Goal: Transaction & Acquisition: Download file/media

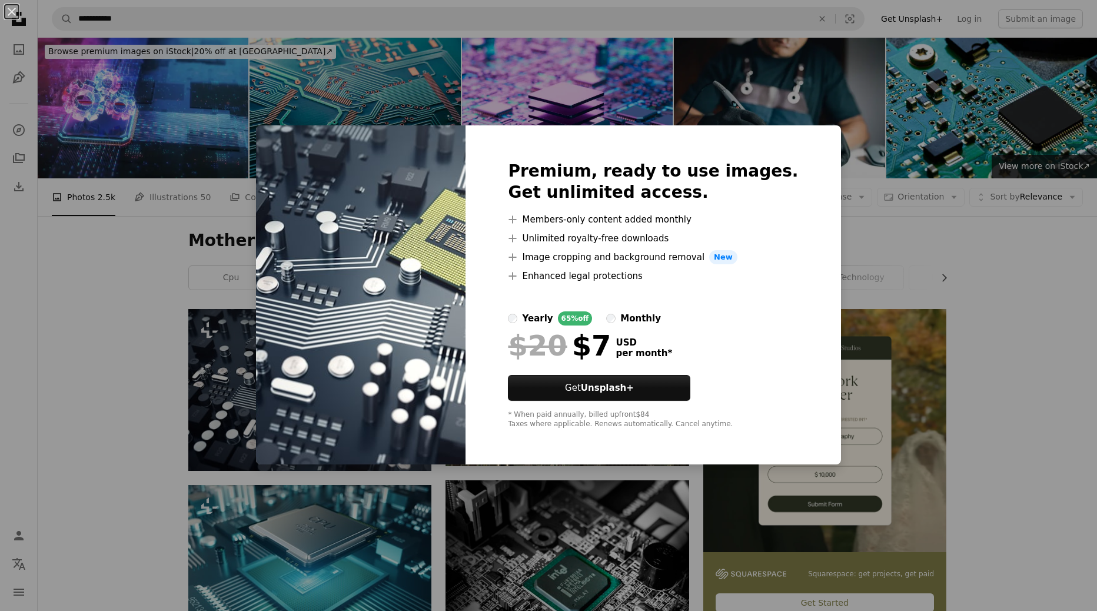
scroll to position [167, 0]
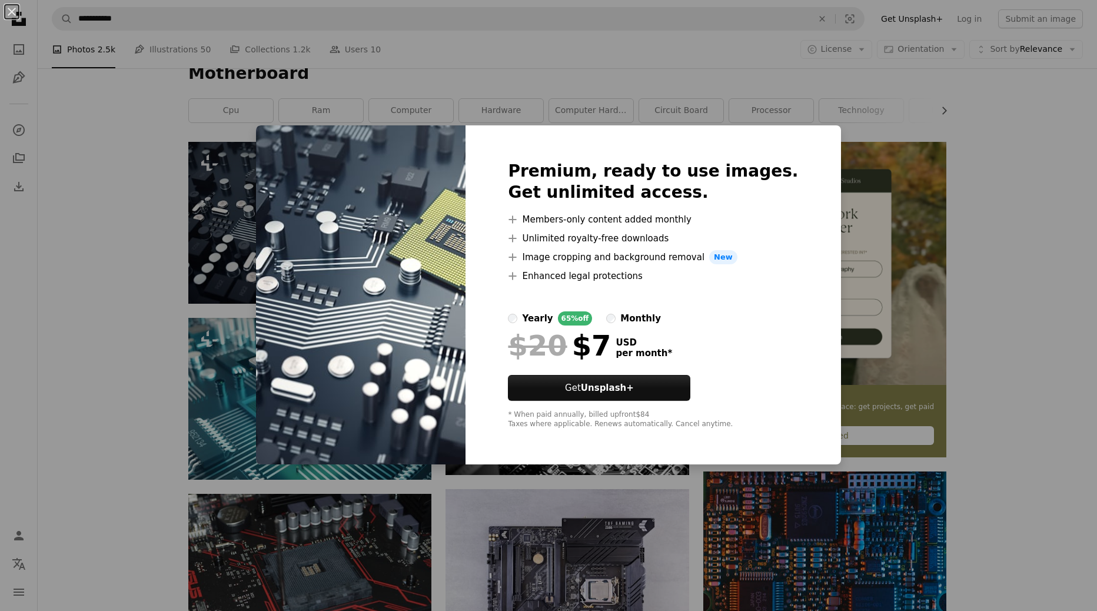
click at [985, 249] on div "An X shape Premium, ready to use images. Get unlimited access. A plus sign Memb…" at bounding box center [548, 305] width 1097 height 611
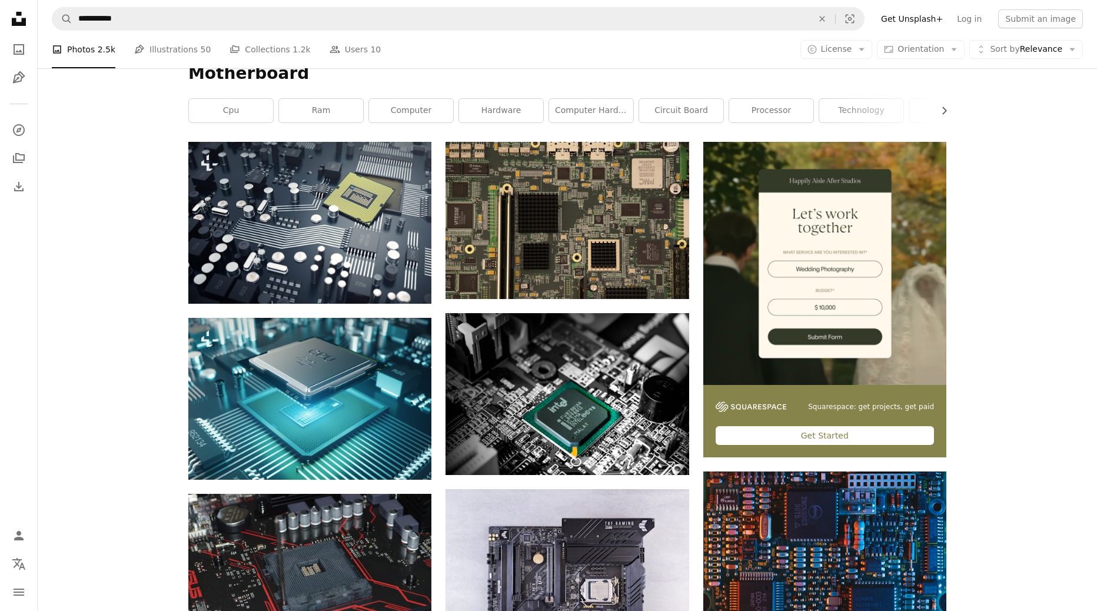
click at [861, 52] on icon "Arrow down" at bounding box center [861, 49] width 11 height 11
click at [857, 133] on link "Free" at bounding box center [859, 143] width 96 height 21
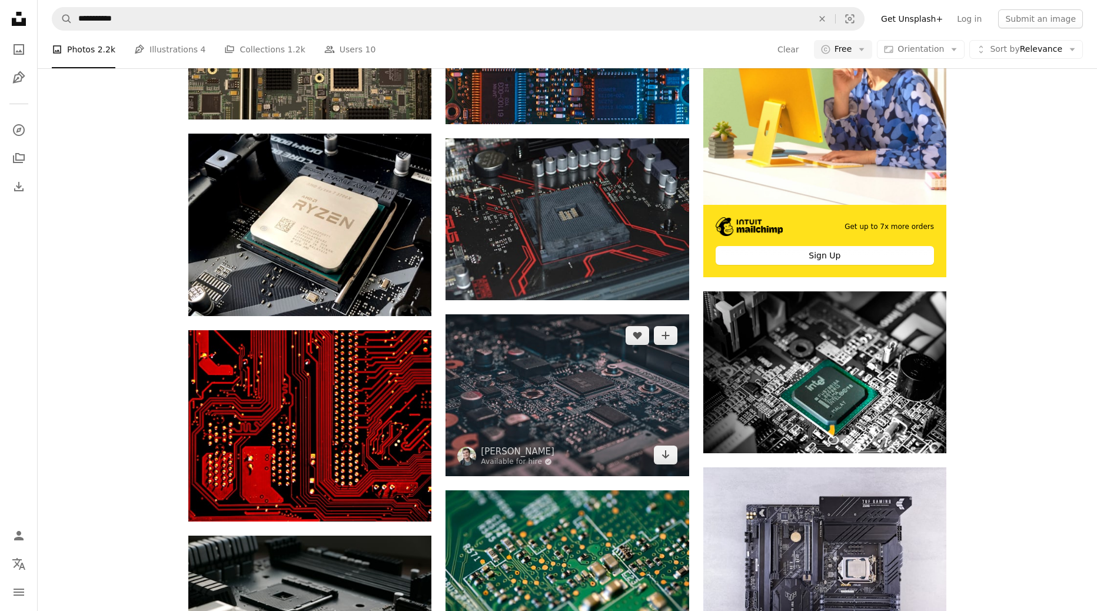
scroll to position [316, 0]
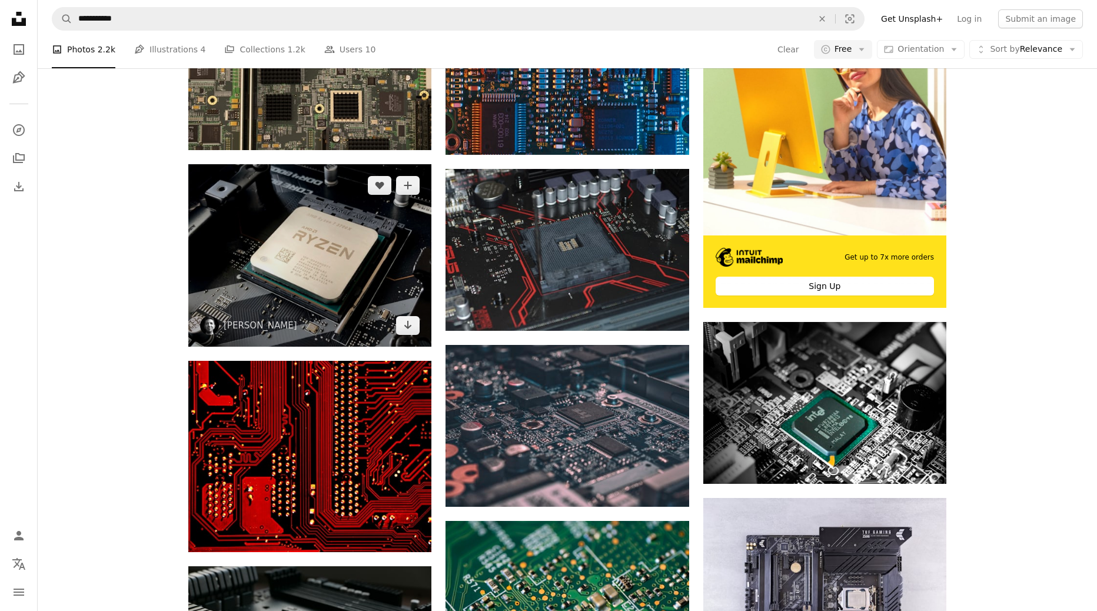
click at [329, 266] on img at bounding box center [309, 255] width 243 height 182
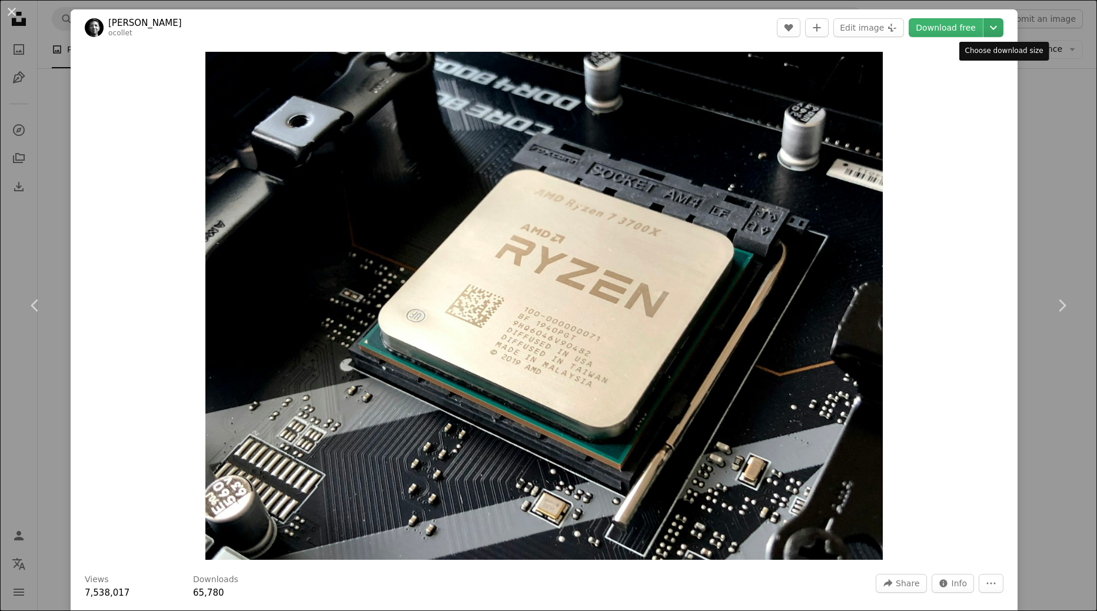
click at [1002, 29] on icon "Chevron down" at bounding box center [993, 28] width 19 height 14
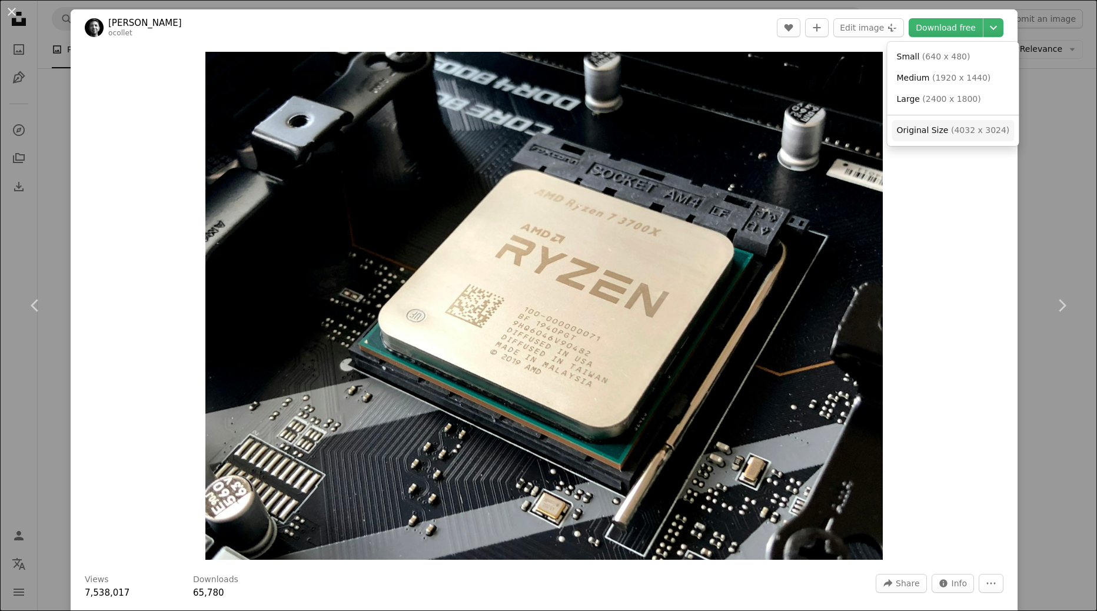
click at [953, 127] on span "( 4032 x 3024 )" at bounding box center [980, 129] width 58 height 9
